Goal: Find contact information: Find contact information

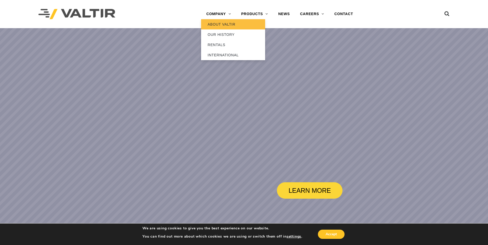
click at [221, 24] on link "ABOUT VALTIR" at bounding box center [233, 24] width 64 height 10
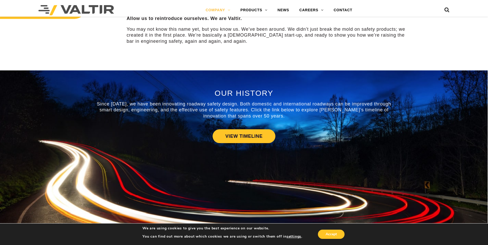
scroll to position [231, 0]
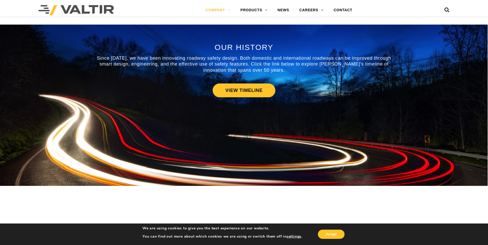
click at [242, 83] on div "VIEW TIMELINE" at bounding box center [244, 90] width 300 height 19
click at [243, 89] on link "VIEW TIMELINE" at bounding box center [244, 90] width 63 height 14
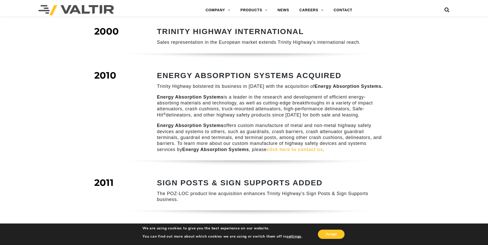
scroll to position [411, 0]
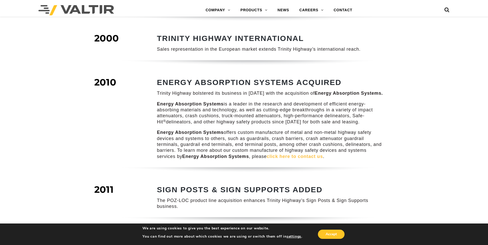
click at [296, 154] on link "click here to contact us" at bounding box center [295, 156] width 56 height 5
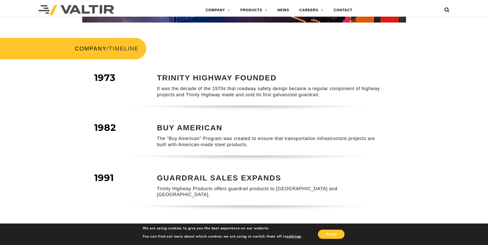
scroll to position [129, 0]
